Goal: Information Seeking & Learning: Check status

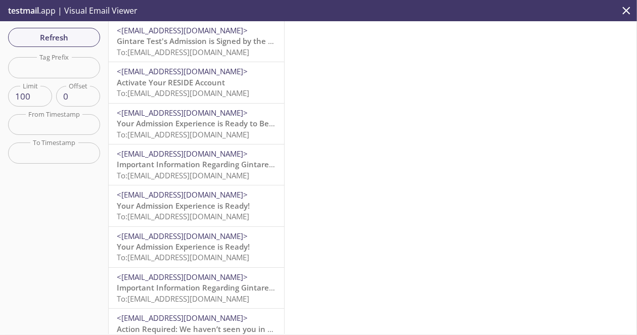
scroll to position [202, 0]
click at [77, 46] on button "Refresh" at bounding box center [54, 37] width 92 height 19
click at [169, 64] on div "<[EMAIL_ADDRESS][DOMAIN_NAME]> Activate Your RESIDE Account To: [EMAIL_ADDRESS]…" at bounding box center [197, 82] width 176 height 40
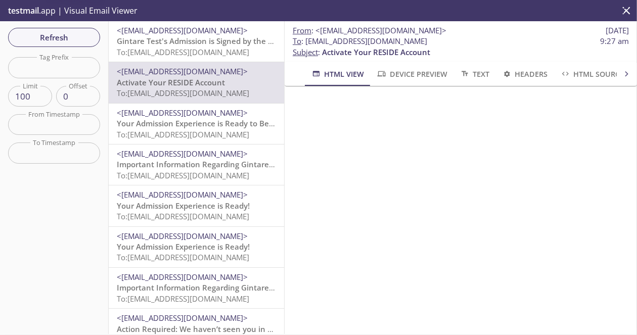
click at [181, 42] on span "Gintare Test's Admission is Signed by the Resident" at bounding box center [209, 41] width 184 height 10
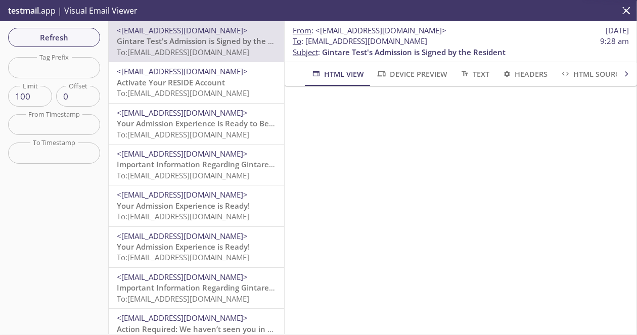
click at [178, 78] on span "Activate Your RESIDE Account" at bounding box center [171, 82] width 108 height 10
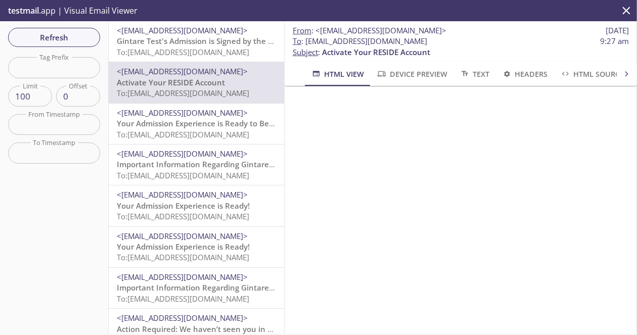
click at [180, 108] on span "<[EMAIL_ADDRESS][DOMAIN_NAME]>" at bounding box center [182, 113] width 131 height 10
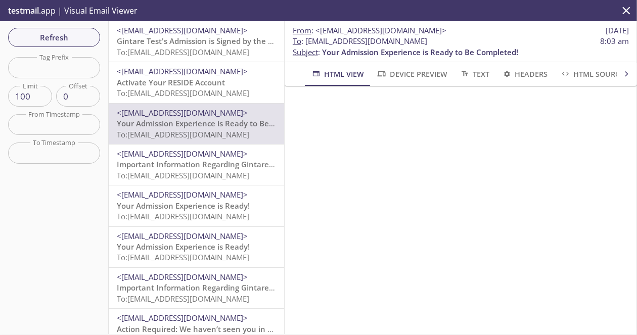
click at [231, 50] on span "To: [EMAIL_ADDRESS][DOMAIN_NAME]" at bounding box center [183, 52] width 133 height 10
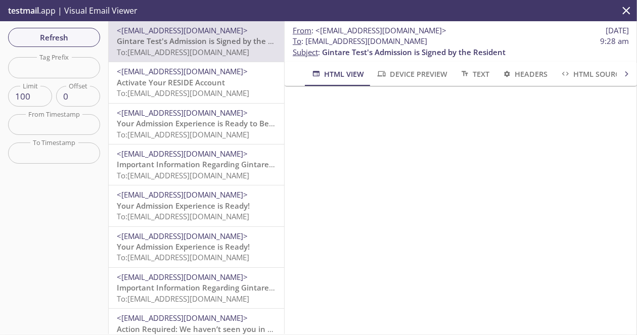
drag, startPoint x: 407, startPoint y: 39, endPoint x: 308, endPoint y: 42, distance: 99.7
click at [308, 42] on span "To : [EMAIL_ADDRESS][DOMAIN_NAME] 9:28 am" at bounding box center [461, 41] width 336 height 11
click at [67, 38] on span "Refresh" at bounding box center [54, 37] width 76 height 13
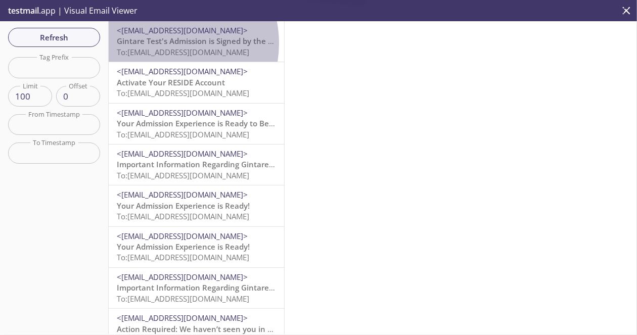
click at [163, 43] on span "Gintare Test's Admission is Signed by the Resident" at bounding box center [209, 41] width 184 height 10
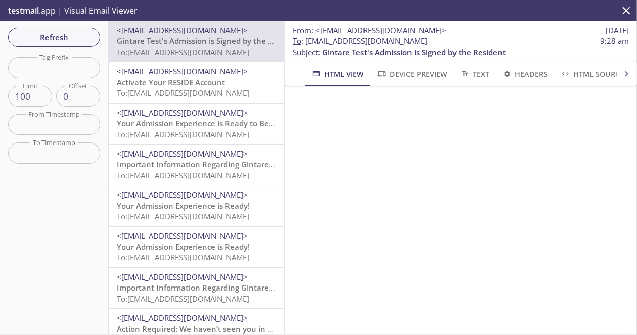
click at [177, 170] on p "Important Information Regarding Gintare Test's Admission to ACME 2019 To: [EMAI…" at bounding box center [196, 170] width 159 height 22
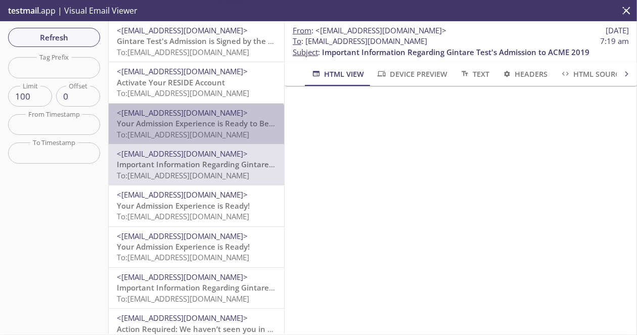
click at [196, 142] on div "<[EMAIL_ADDRESS][DOMAIN_NAME]> Your Admission Experience is Ready to Be Complet…" at bounding box center [197, 124] width 176 height 40
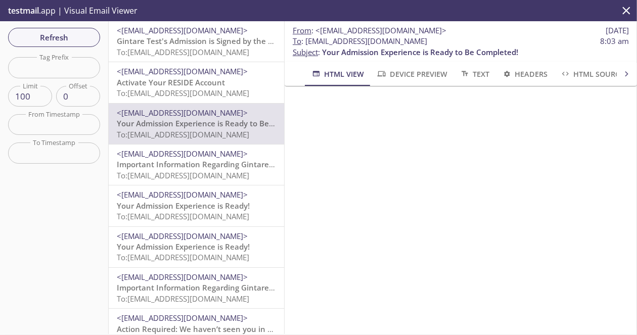
scroll to position [51, 0]
